Goal: Go to known website: Access a specific website the user already knows

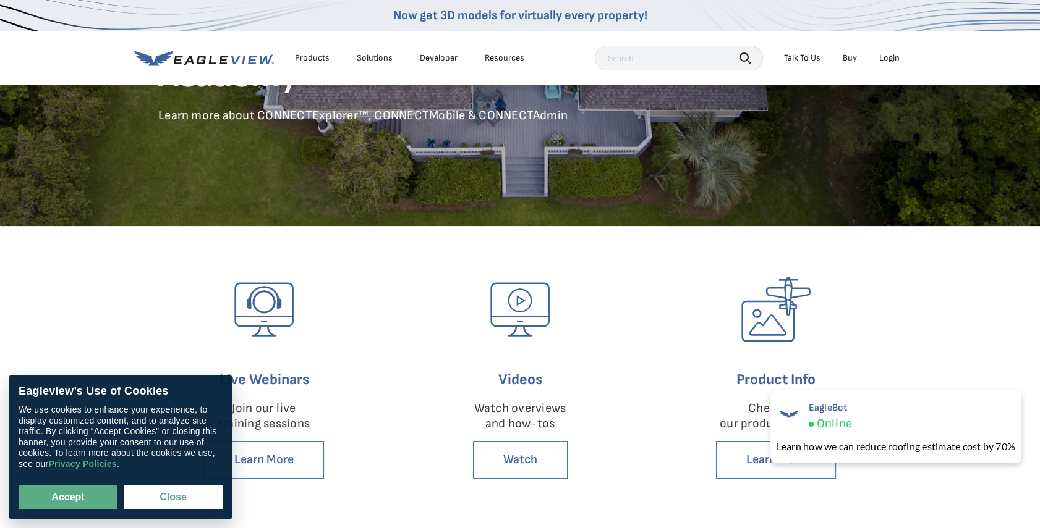
scroll to position [168, 0]
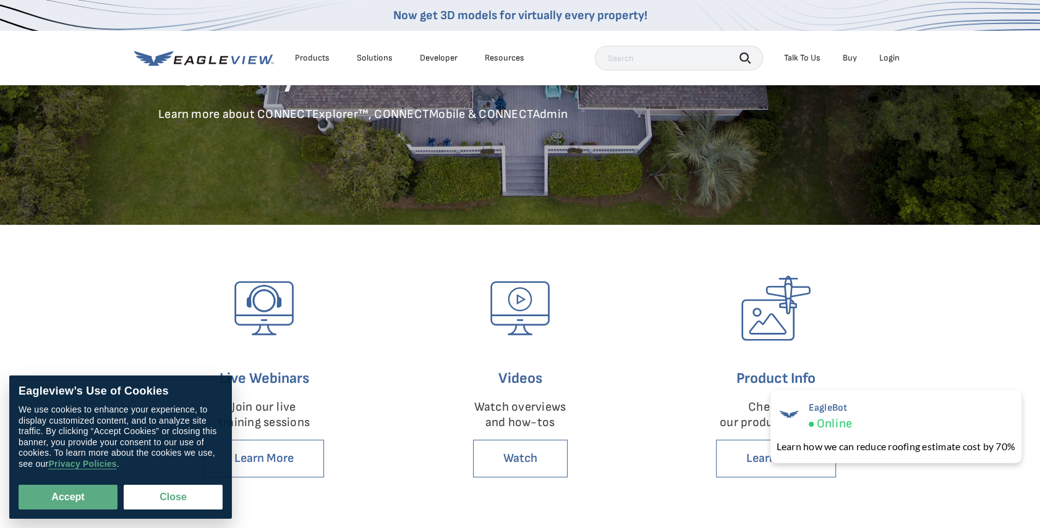
click at [179, 510] on div "Eagleview’s Use of Cookies We use cookies to enhance your experience, to displa…" at bounding box center [120, 447] width 223 height 143
click at [185, 505] on button "Close" at bounding box center [173, 497] width 99 height 25
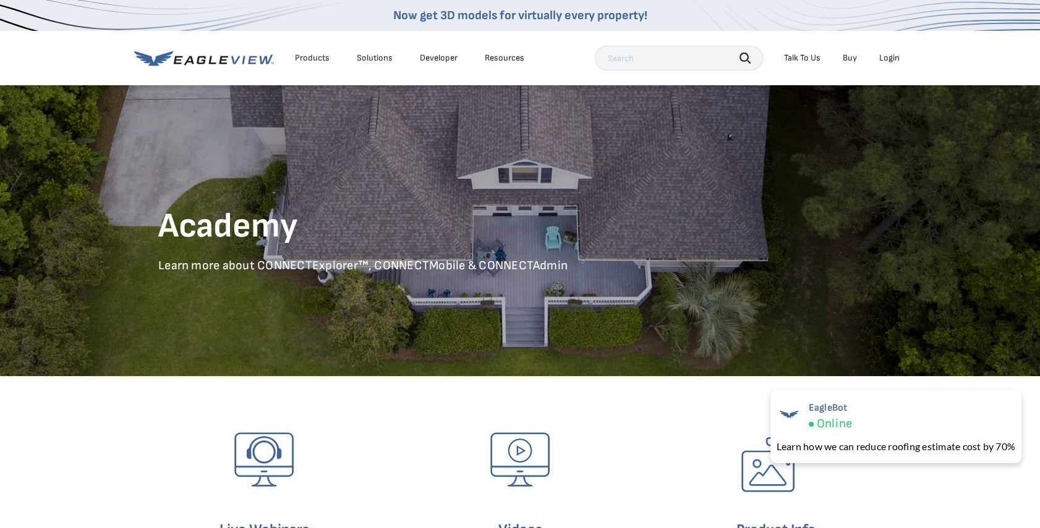
scroll to position [0, 0]
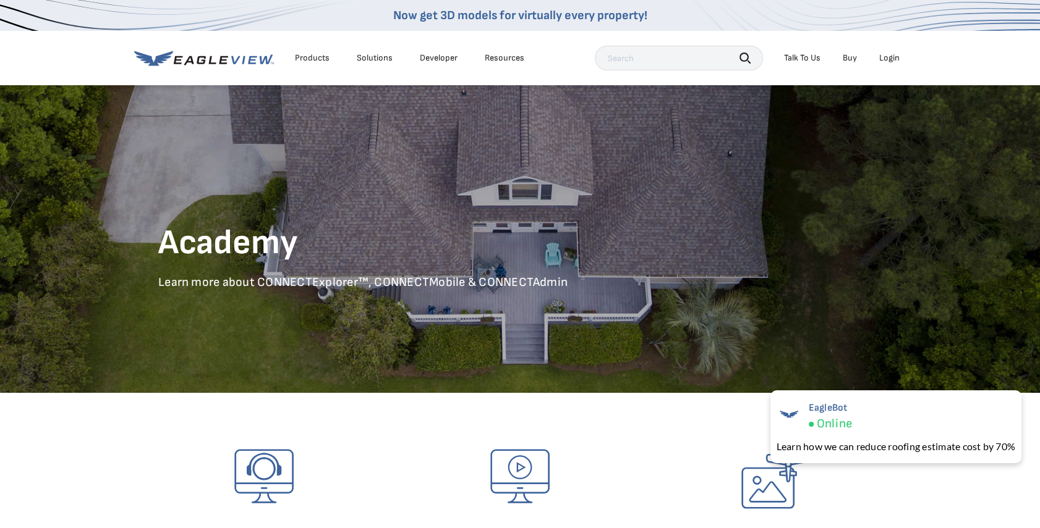
click at [904, 59] on li "Login" at bounding box center [889, 58] width 33 height 19
click at [893, 59] on div "Login" at bounding box center [889, 58] width 20 height 11
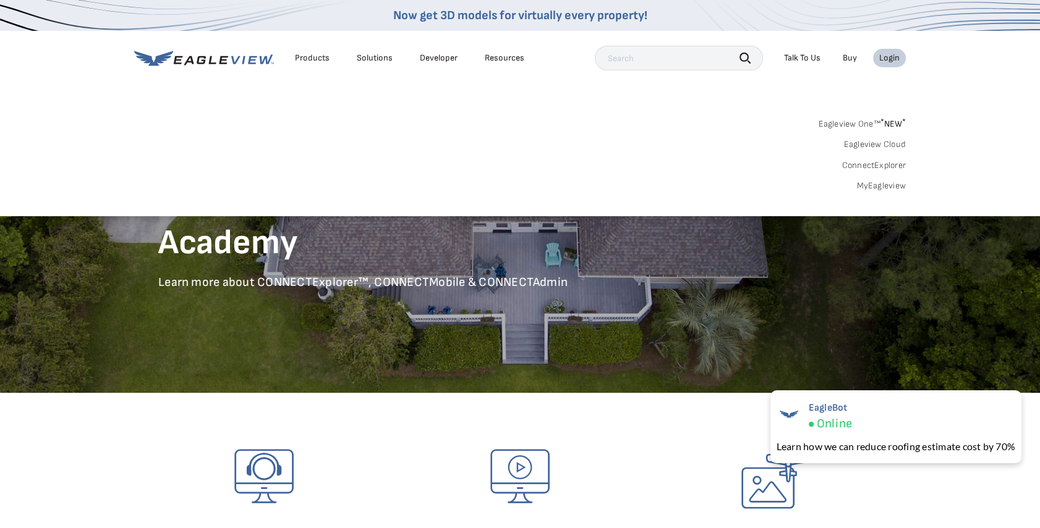
click at [843, 124] on link "Eagleview One™ * NEW *" at bounding box center [862, 122] width 88 height 14
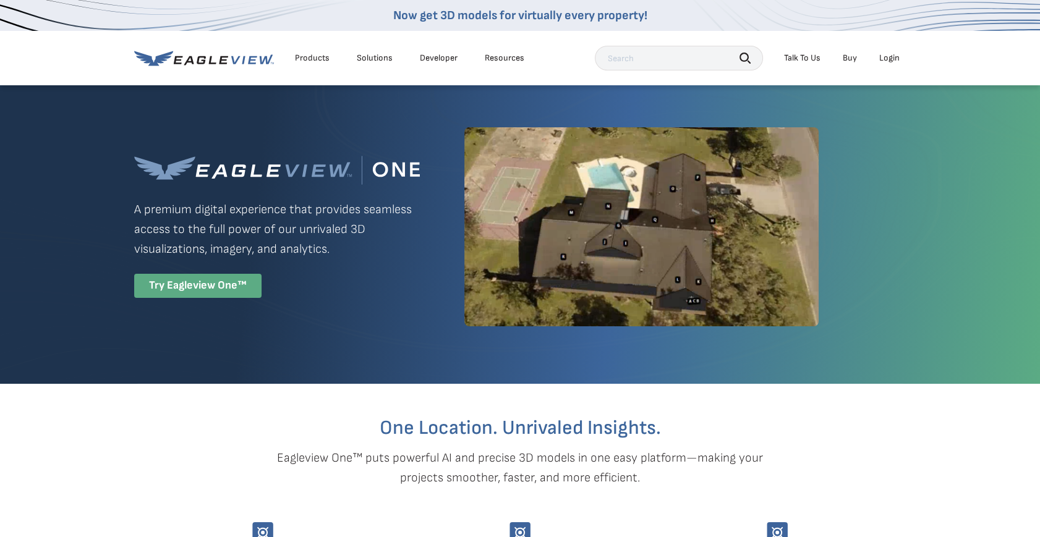
click at [205, 289] on div "Try Eagleview One™" at bounding box center [197, 286] width 127 height 24
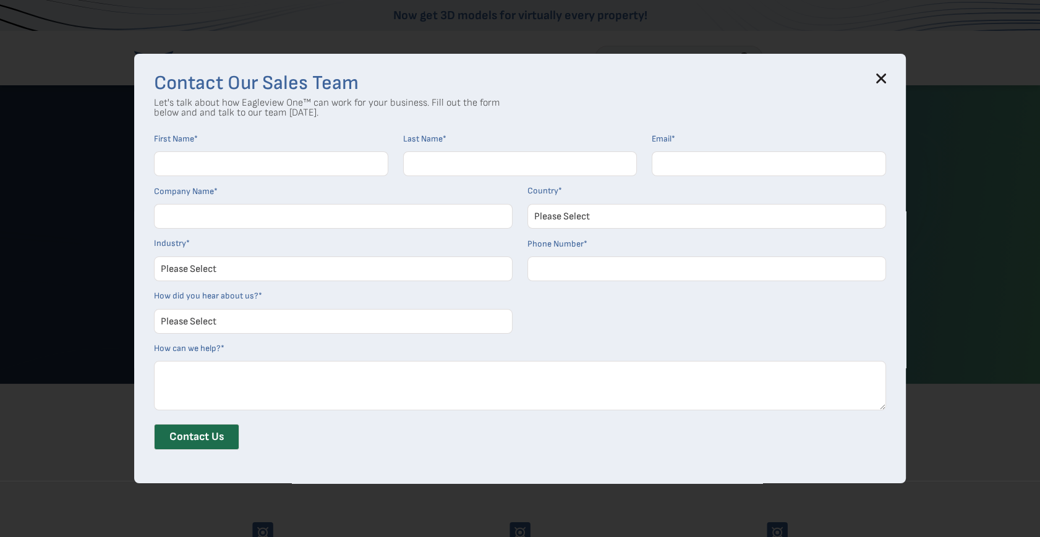
click at [885, 84] on h3 "Contact Our Sales Team" at bounding box center [520, 84] width 732 height 20
click at [885, 74] on icon at bounding box center [881, 78] width 8 height 8
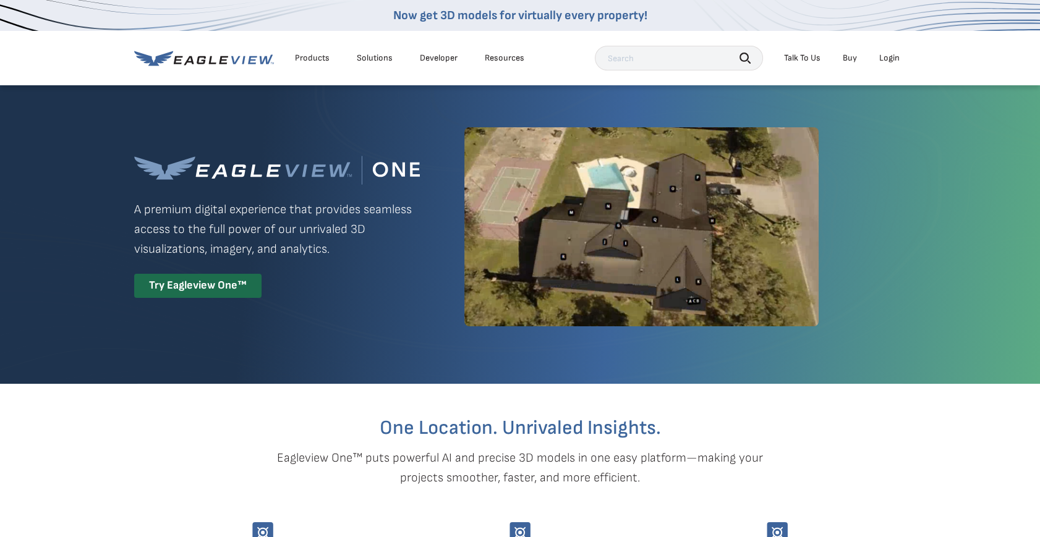
click at [901, 54] on li "Login" at bounding box center [889, 58] width 33 height 19
click at [883, 61] on div "Login" at bounding box center [889, 58] width 20 height 11
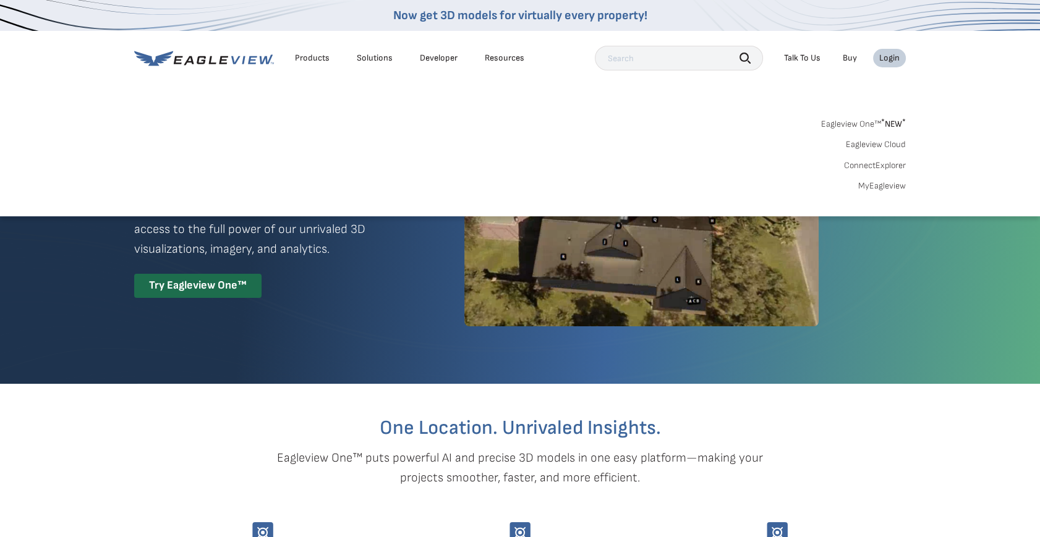
click at [904, 141] on link "Eagleview Cloud" at bounding box center [876, 144] width 60 height 11
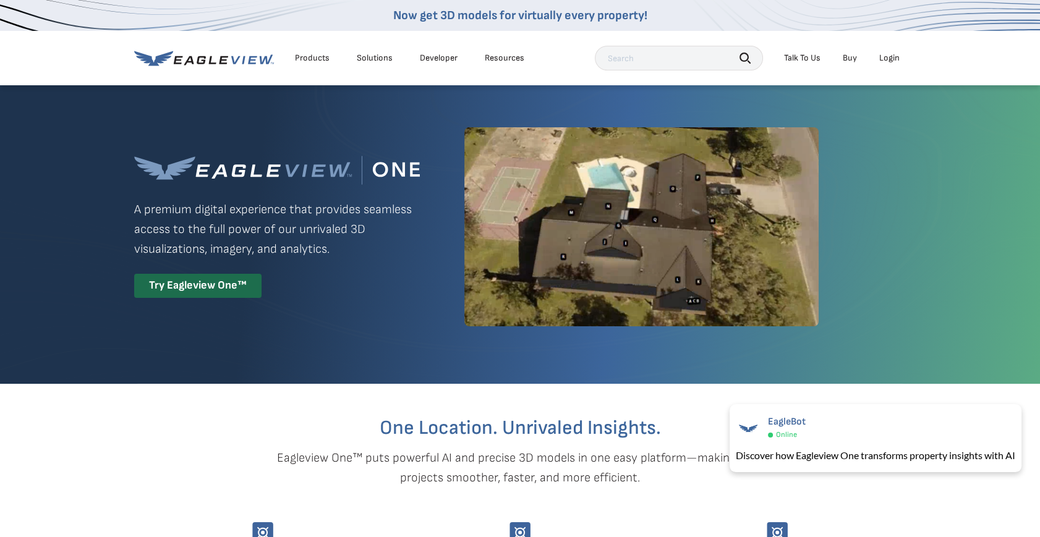
click at [884, 56] on div "Login" at bounding box center [889, 58] width 20 height 11
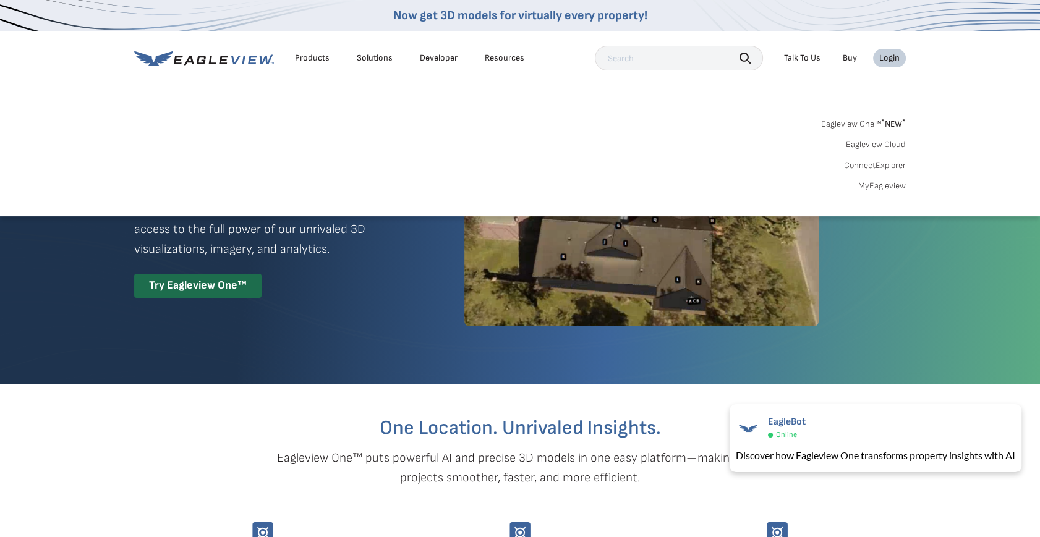
click at [876, 167] on link "ConnectExplorer" at bounding box center [875, 165] width 62 height 11
